Goal: Task Accomplishment & Management: Manage account settings

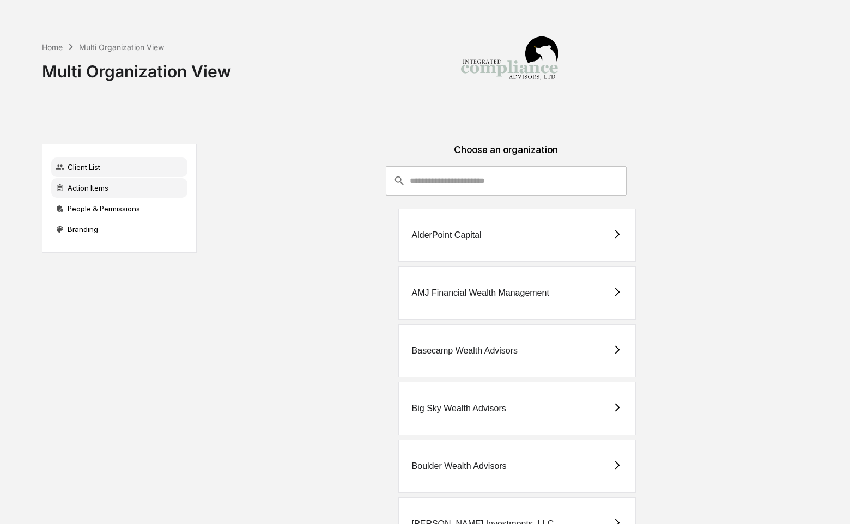
click at [78, 188] on div "Action Items" at bounding box center [119, 188] width 136 height 20
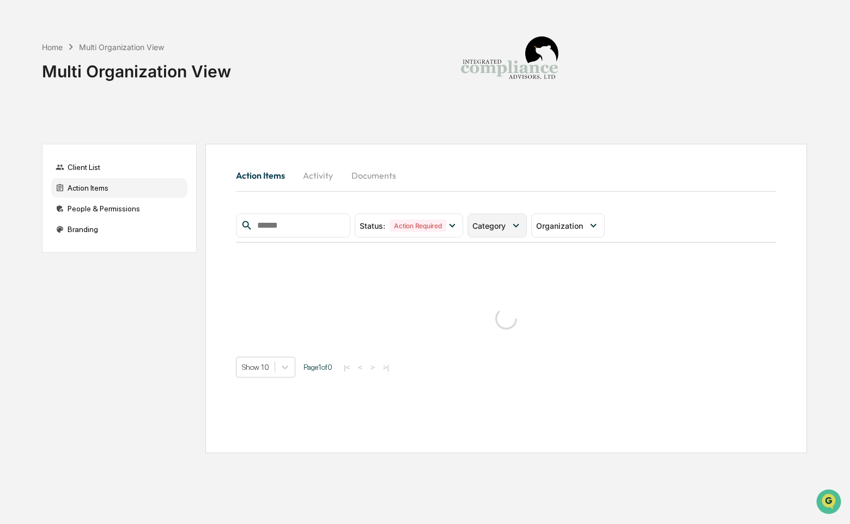
click at [484, 232] on div "Category" at bounding box center [496, 226] width 59 height 24
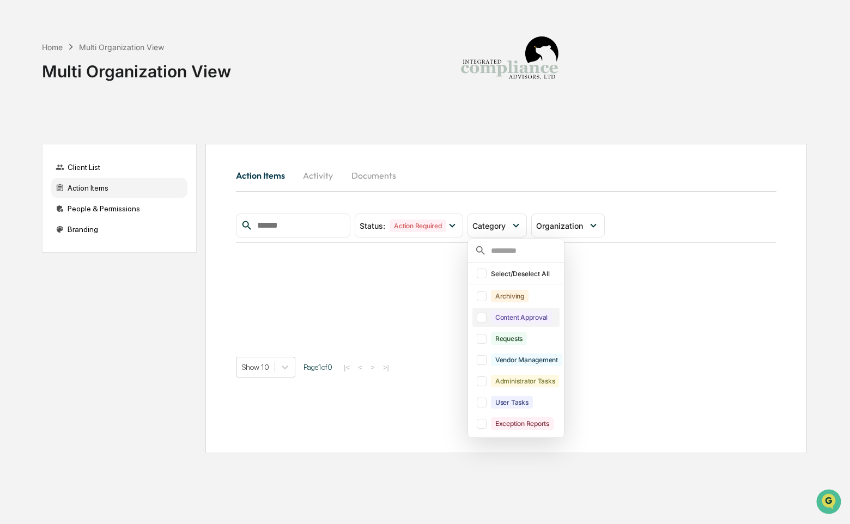
click at [511, 319] on div "Content Approval" at bounding box center [521, 317] width 61 height 13
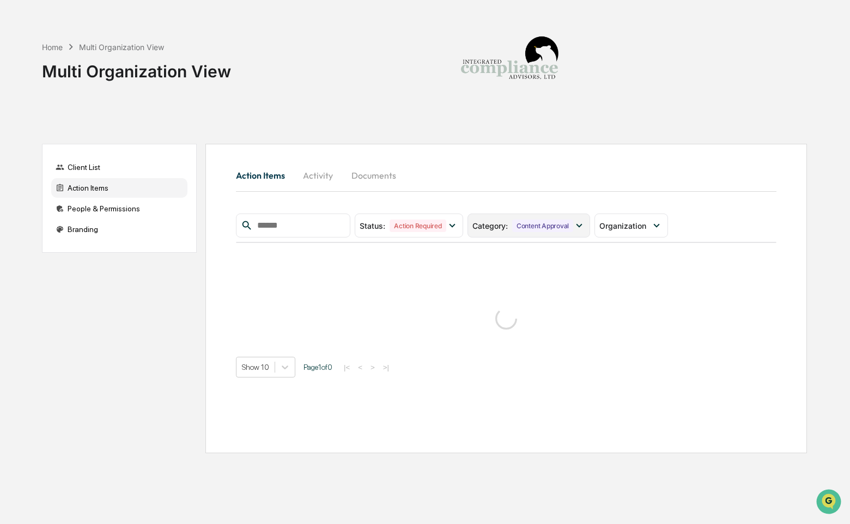
click at [514, 233] on div "Category : Content Approval" at bounding box center [528, 226] width 123 height 24
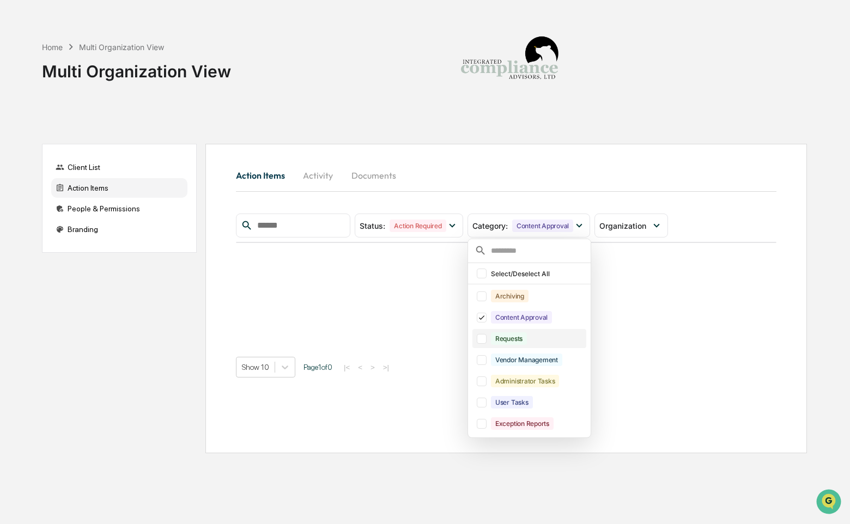
click at [527, 340] on div "Requests" at bounding box center [509, 338] width 36 height 13
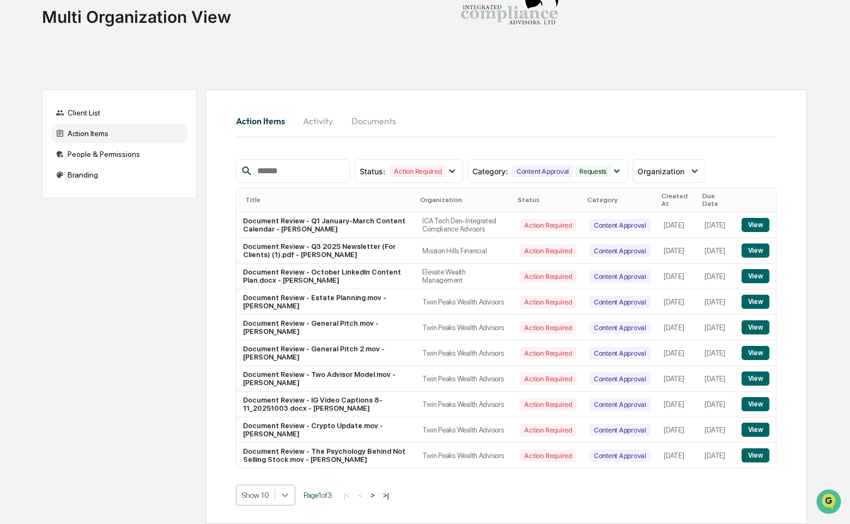
scroll to position [150, 0]
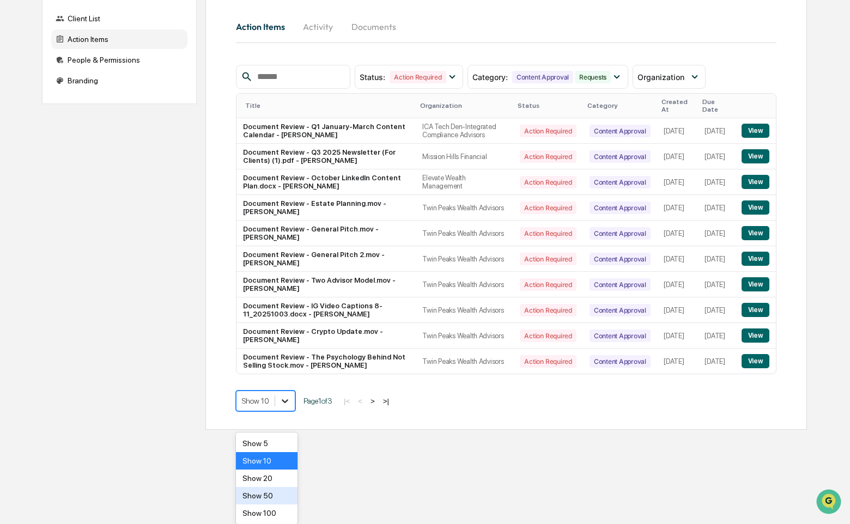
click at [278, 430] on body "Home Multi Organization View Multi Organization View Client List Action Items P…" at bounding box center [425, 140] width 850 height 578
click at [276, 497] on div "Show 50" at bounding box center [267, 495] width 62 height 17
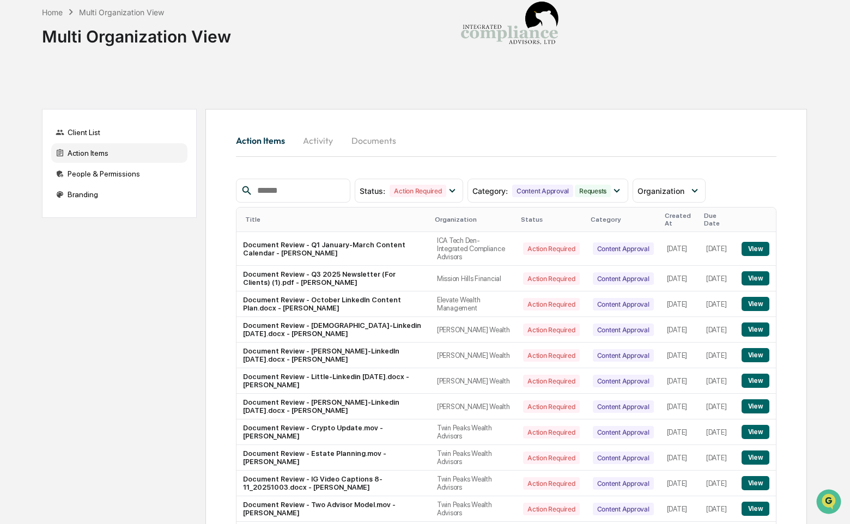
scroll to position [0, 0]
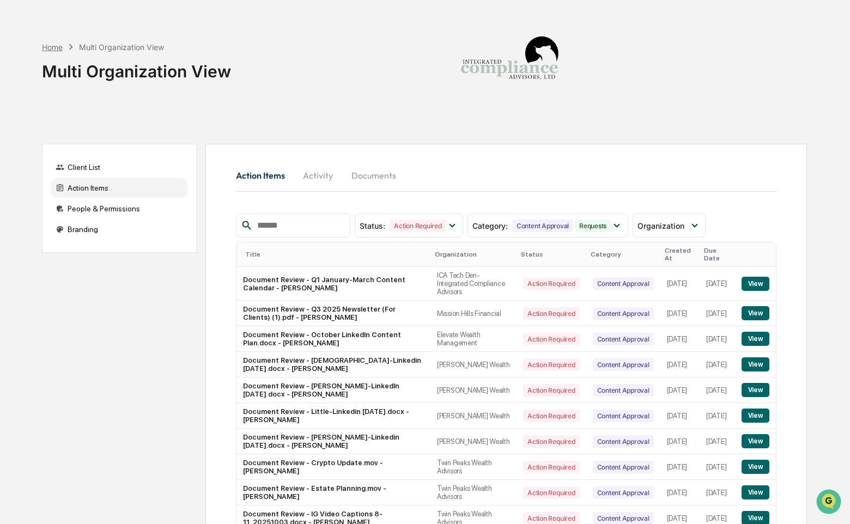
click at [52, 47] on div "Home" at bounding box center [52, 46] width 21 height 9
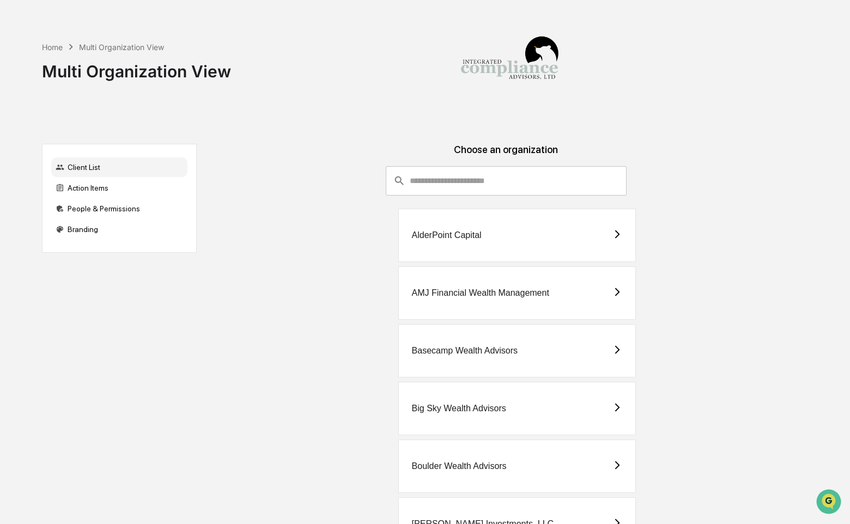
click at [429, 182] on input "consultant-dashboard__filter-organizations-search-bar" at bounding box center [518, 180] width 216 height 29
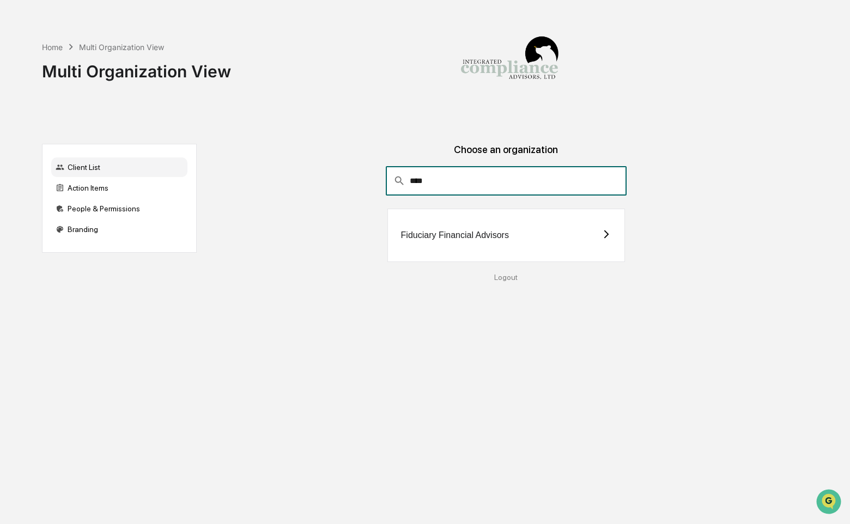
type input "****"
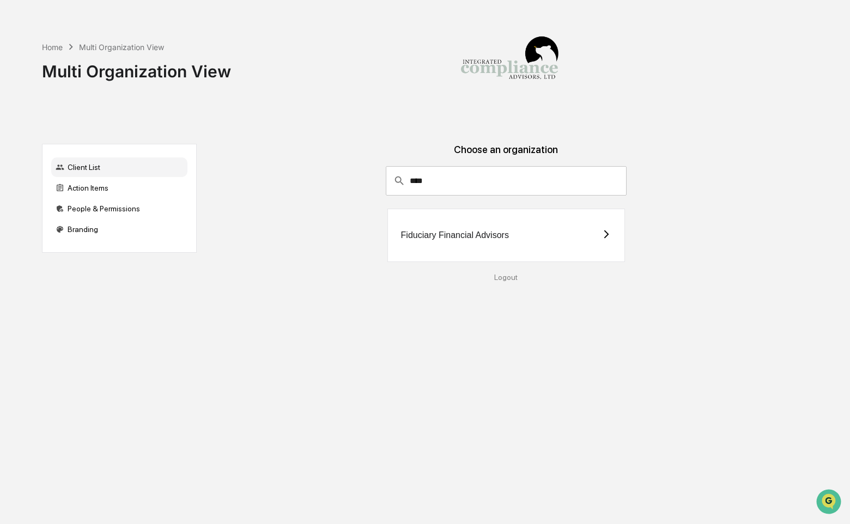
click at [448, 247] on div "Fiduciary Financial Advisors" at bounding box center [506, 235] width 238 height 53
